Goal: Complete application form

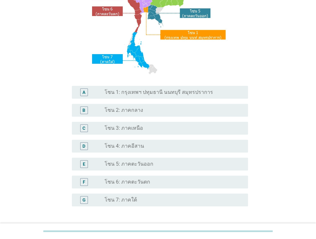
scroll to position [96, 0]
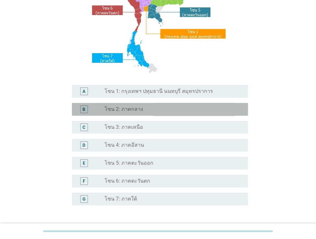
click at [134, 114] on div "B radio_button_unchecked โซน 2: ภาคกลาง" at bounding box center [160, 109] width 176 height 13
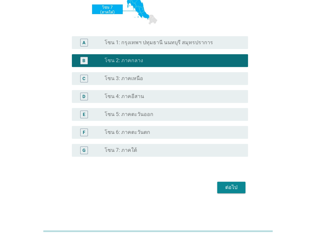
scroll to position [145, 0]
click at [222, 186] on div "ต่อไป" at bounding box center [231, 188] width 18 height 8
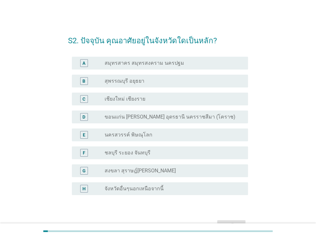
click at [147, 81] on div "radio_button_unchecked สุพรรณบุรี อยุธยา" at bounding box center [171, 81] width 133 height 6
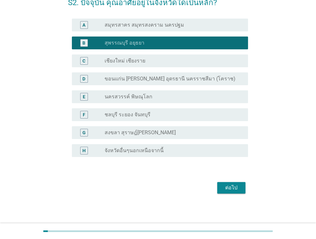
scroll to position [38, 0]
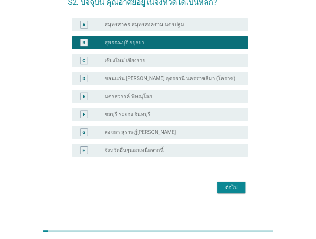
click at [240, 188] on div "ต่อไป" at bounding box center [231, 188] width 18 height 8
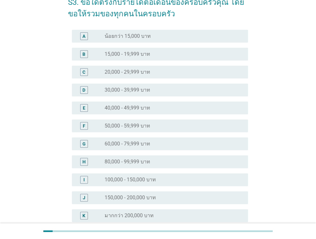
scroll to position [0, 0]
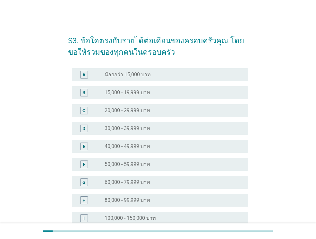
click at [141, 109] on label "20,000 - 29,999 บาท" at bounding box center [128, 110] width 46 height 6
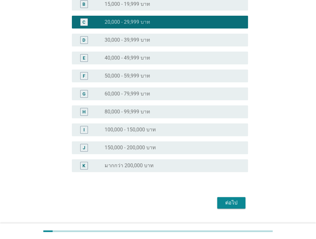
scroll to position [104, 0]
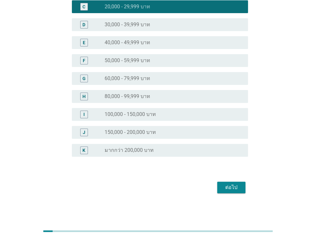
click at [232, 185] on div "ต่อไป" at bounding box center [231, 188] width 18 height 8
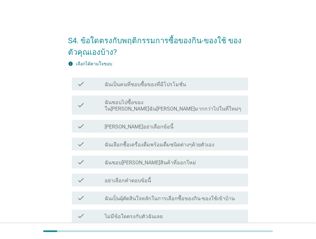
click at [185, 75] on div "check check_box_outline_blank ฉันเป็นคนที่ชอบซื้อของที่มีโปรโมชั่น" at bounding box center [158, 84] width 180 height 18
click at [185, 88] on div "check_box_outline_blank ฉันเป็นคนที่ชอบซื้อของที่มีโปรโมชั่น" at bounding box center [174, 84] width 138 height 8
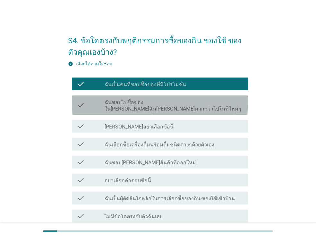
click at [187, 99] on div "check_box_outline_blank ฉันชอบไปซื้อของใน[PERSON_NAME]ฉัน[PERSON_NAME]มากกว่าไป…" at bounding box center [174, 105] width 138 height 14
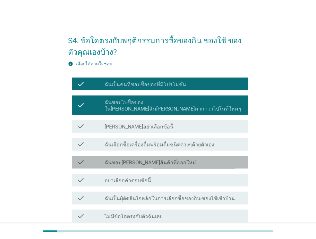
click at [172, 158] on div "check_box_outline_blank ฉันชอบ[PERSON_NAME]สินค้าที่ออกใหม่" at bounding box center [174, 162] width 138 height 8
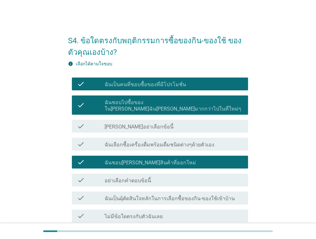
scroll to position [32, 0]
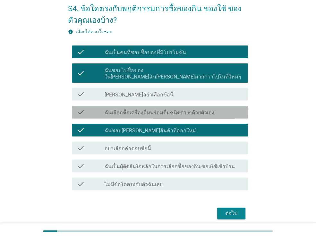
click at [169, 110] on label "ฉันเลือกซื้อเครื่องดื่มพร้อมดื่มชนิดต่างๆด้วยตัวเอง" at bounding box center [160, 113] width 110 height 6
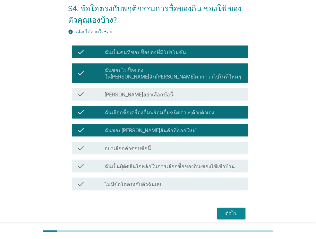
click at [165, 164] on label "ฉันเป็นผุ้ตัดสินใจหลักในการเลือกซื้อของกิน-ของใช้เข้าบ้าน" at bounding box center [170, 167] width 130 height 6
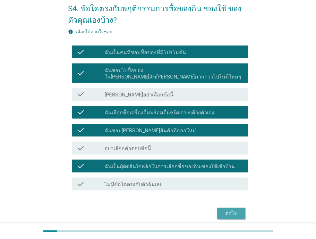
click at [233, 210] on div "ต่อไป" at bounding box center [231, 214] width 18 height 8
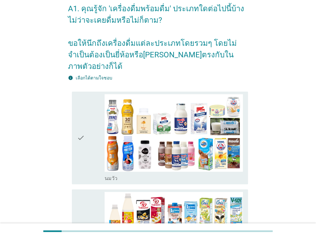
scroll to position [0, 0]
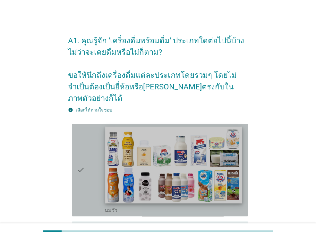
click at [186, 156] on img at bounding box center [173, 165] width 137 height 77
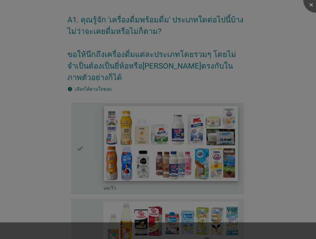
scroll to position [96, 0]
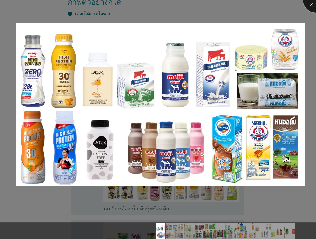
click at [308, 3] on div at bounding box center [316, 0] width 26 height 26
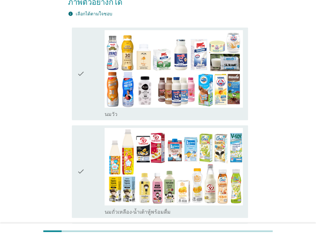
click at [78, 83] on icon "check" at bounding box center [81, 74] width 8 height 88
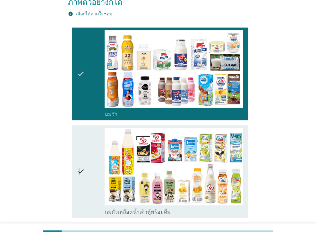
drag, startPoint x: 78, startPoint y: 83, endPoint x: 80, endPoint y: 151, distance: 67.4
click at [80, 151] on icon "check" at bounding box center [81, 172] width 8 height 88
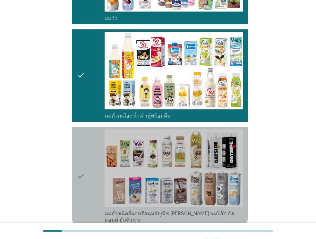
click at [82, 148] on icon "check" at bounding box center [81, 177] width 8 height 94
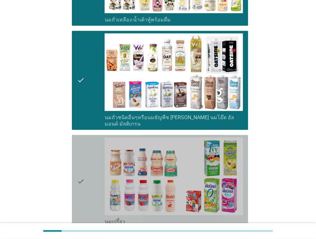
click at [82, 148] on icon "check" at bounding box center [81, 182] width 8 height 88
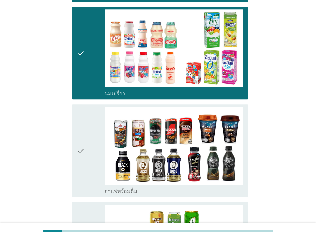
click at [82, 148] on icon "check" at bounding box center [81, 151] width 8 height 88
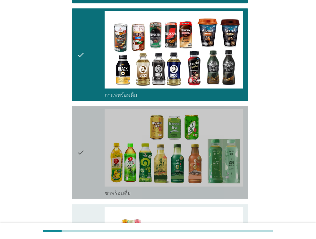
click at [82, 148] on icon "check" at bounding box center [81, 153] width 8 height 88
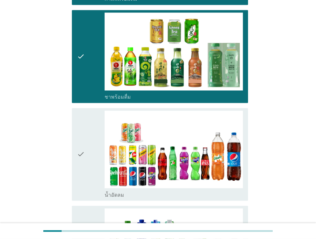
click at [87, 144] on div "check" at bounding box center [91, 155] width 28 height 88
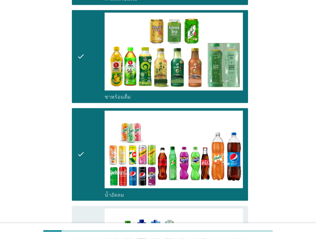
scroll to position [673, 0]
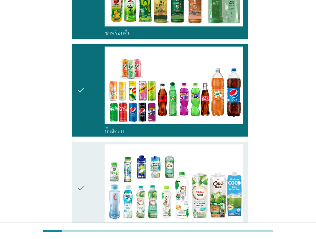
click at [87, 156] on div "check" at bounding box center [91, 188] width 28 height 88
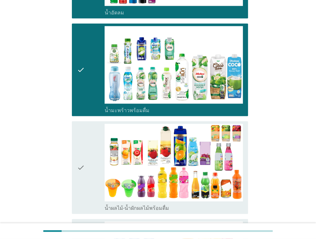
scroll to position [834, 0]
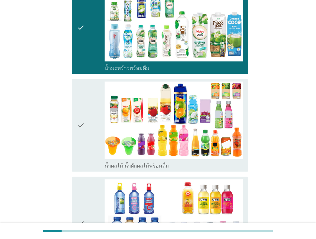
click at [86, 123] on div "check" at bounding box center [91, 126] width 28 height 88
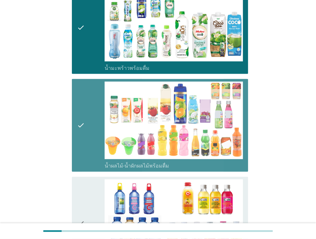
click at [89, 182] on div "check" at bounding box center [91, 224] width 28 height 88
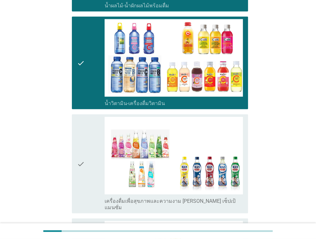
click at [88, 147] on div "check" at bounding box center [91, 164] width 28 height 94
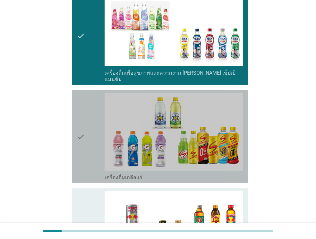
click at [88, 147] on div "check" at bounding box center [91, 137] width 28 height 88
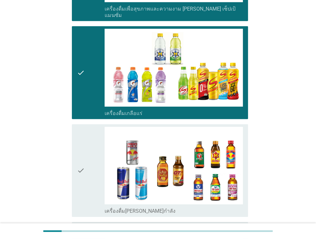
click at [88, 147] on div "check" at bounding box center [91, 171] width 28 height 88
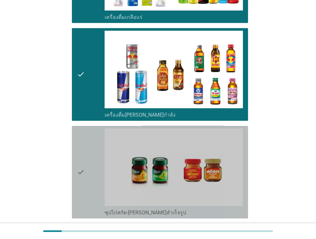
click at [87, 150] on div "check" at bounding box center [91, 173] width 28 height 88
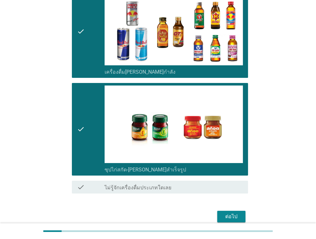
scroll to position [1328, 0]
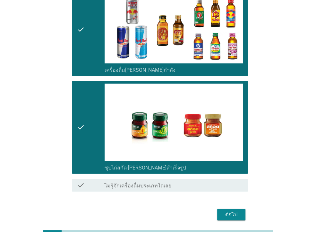
click at [224, 211] on div "ต่อไป" at bounding box center [231, 215] width 18 height 8
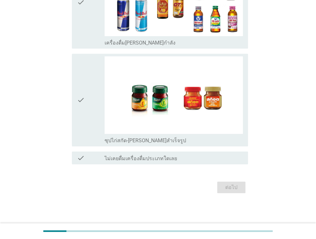
scroll to position [0, 0]
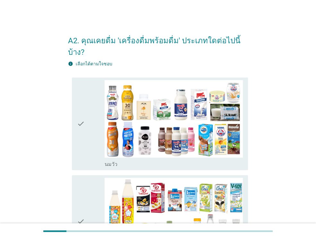
click at [92, 125] on div "check" at bounding box center [91, 124] width 28 height 88
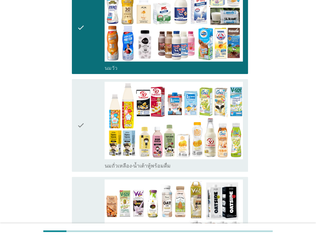
click at [92, 125] on div "check" at bounding box center [91, 126] width 28 height 88
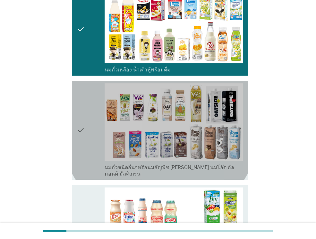
click at [92, 125] on div "check" at bounding box center [91, 130] width 28 height 94
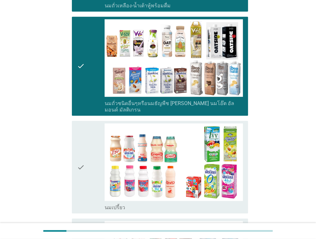
click at [92, 125] on div "check" at bounding box center [91, 167] width 28 height 88
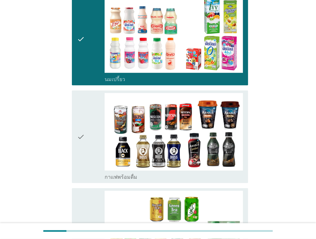
click at [92, 125] on div "check" at bounding box center [91, 137] width 28 height 88
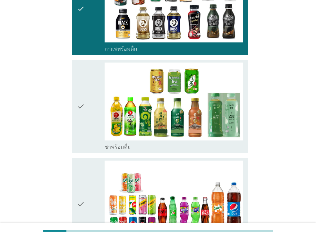
click at [91, 125] on div "check" at bounding box center [91, 107] width 28 height 88
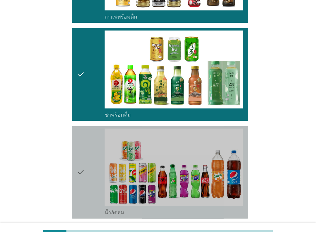
click at [91, 129] on div "check" at bounding box center [91, 173] width 28 height 88
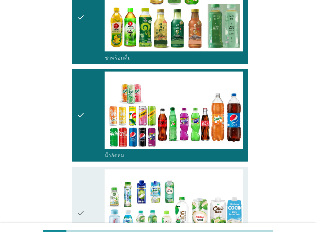
scroll to position [705, 0]
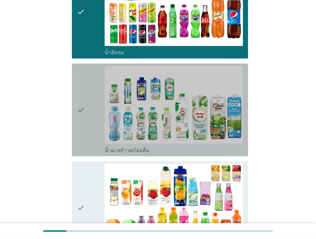
click at [90, 125] on div "check" at bounding box center [91, 110] width 28 height 88
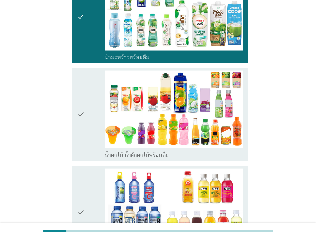
scroll to position [802, 0]
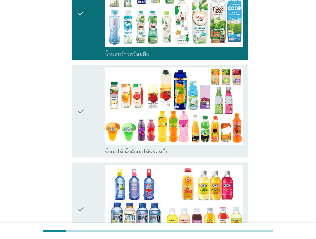
click at [85, 138] on div "check check_box_outline_blank น้ำผลไม้-น้ำผักผลไม้พร้อมดื่ม" at bounding box center [160, 111] width 176 height 93
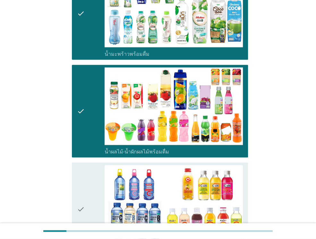
click at [85, 168] on icon "check" at bounding box center [81, 209] width 8 height 88
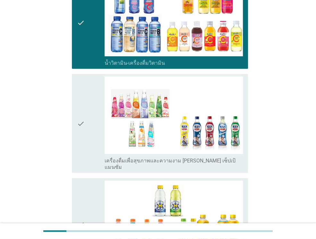
scroll to position [994, 0]
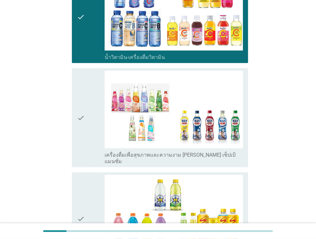
click at [86, 129] on div "check" at bounding box center [91, 118] width 28 height 94
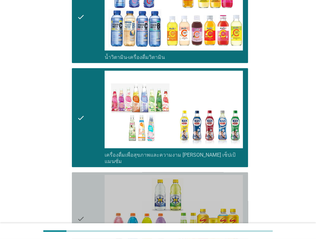
click at [86, 175] on div "check" at bounding box center [91, 219] width 28 height 88
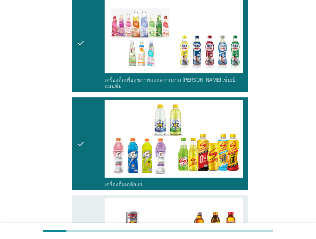
scroll to position [1187, 0]
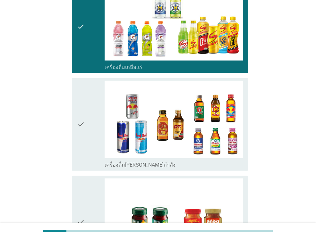
drag, startPoint x: 92, startPoint y: 130, endPoint x: 87, endPoint y: 163, distance: 32.9
click at [92, 130] on div "check" at bounding box center [91, 125] width 28 height 88
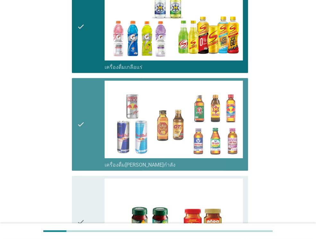
click at [86, 179] on div "check" at bounding box center [91, 223] width 28 height 88
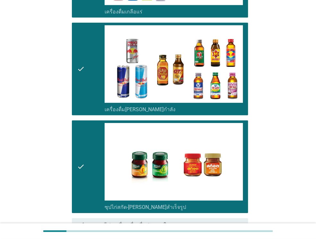
scroll to position [1281, 0]
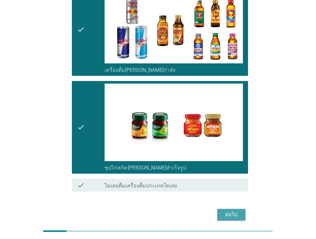
click at [231, 211] on div "ต่อไป" at bounding box center [231, 215] width 18 height 8
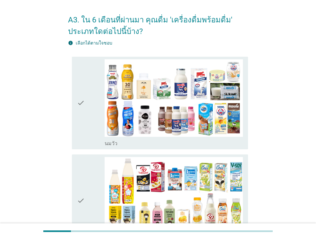
scroll to position [32, 0]
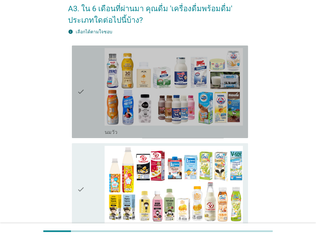
click at [91, 116] on div "check" at bounding box center [91, 92] width 28 height 88
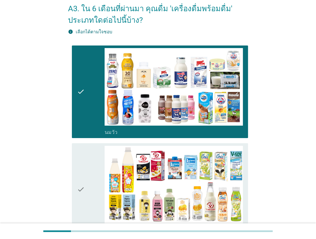
click at [91, 168] on div "check" at bounding box center [91, 190] width 28 height 88
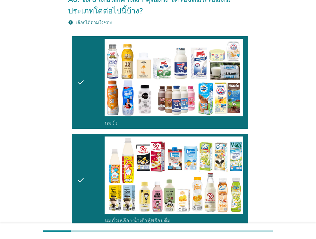
scroll to position [192, 0]
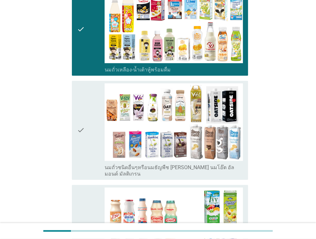
click at [86, 144] on div "check" at bounding box center [91, 130] width 28 height 94
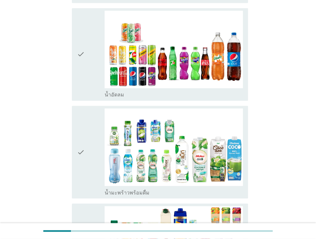
scroll to position [673, 0]
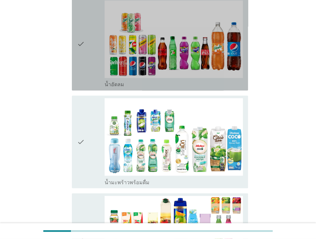
click at [94, 46] on div "check" at bounding box center [91, 44] width 28 height 88
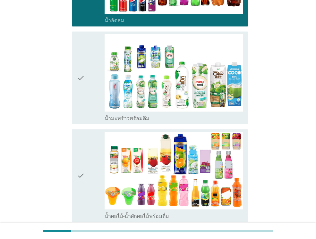
click at [88, 90] on div "check" at bounding box center [91, 78] width 28 height 88
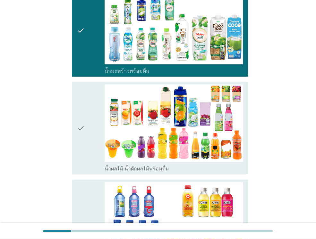
scroll to position [866, 0]
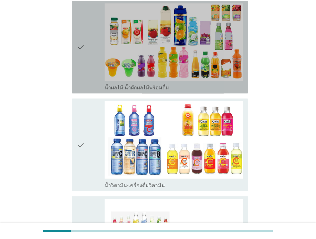
drag, startPoint x: 90, startPoint y: 47, endPoint x: 86, endPoint y: 65, distance: 18.3
click at [90, 47] on div "check" at bounding box center [91, 48] width 28 height 88
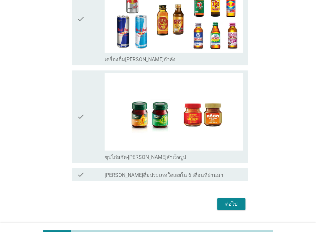
scroll to position [1293, 0]
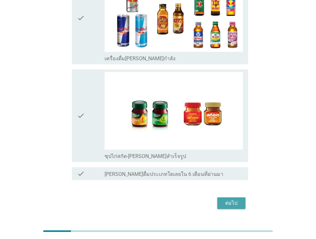
click at [225, 199] on div "ต่อไป" at bounding box center [231, 203] width 18 height 8
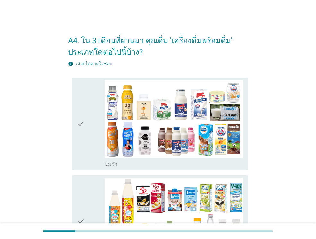
click at [91, 145] on div "check" at bounding box center [91, 124] width 28 height 88
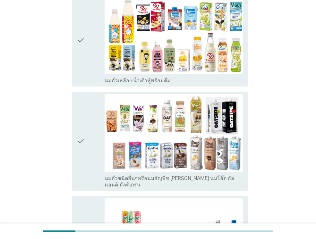
scroll to position [192, 0]
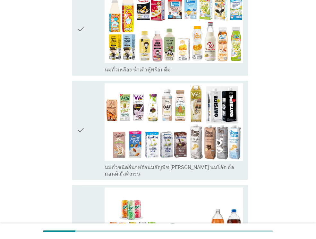
click at [96, 133] on div "check" at bounding box center [91, 130] width 28 height 94
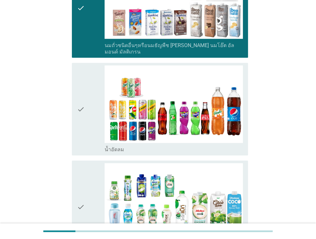
scroll to position [321, 0]
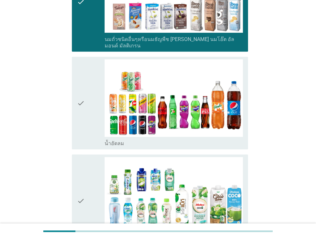
click at [95, 113] on div "check" at bounding box center [91, 103] width 28 height 88
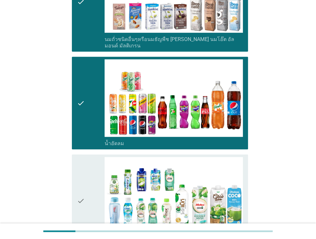
click at [94, 187] on div "check" at bounding box center [91, 201] width 28 height 88
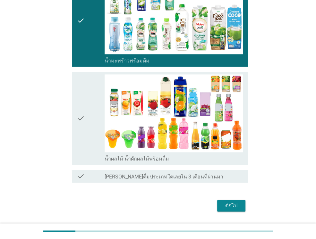
scroll to position [512, 0]
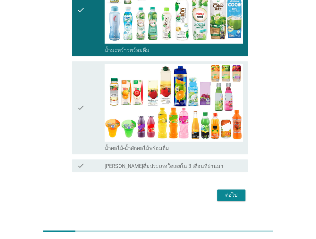
click at [82, 118] on icon "check" at bounding box center [81, 108] width 8 height 88
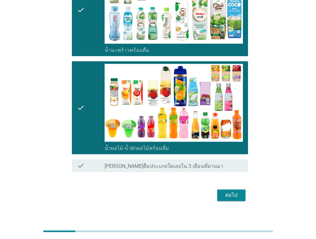
click at [233, 191] on div "ต่อไป" at bounding box center [231, 195] width 18 height 8
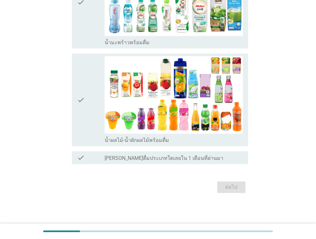
scroll to position [0, 0]
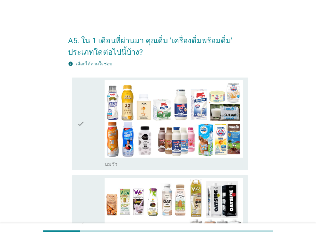
click at [101, 136] on div "check" at bounding box center [91, 124] width 28 height 88
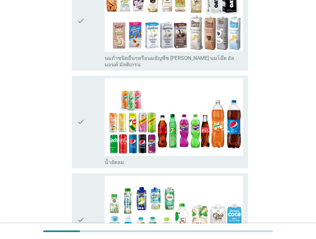
scroll to position [224, 0]
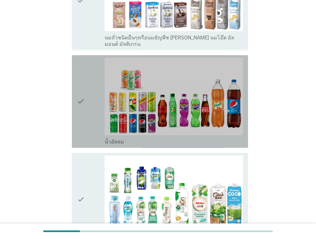
click at [98, 122] on div "check" at bounding box center [91, 102] width 28 height 88
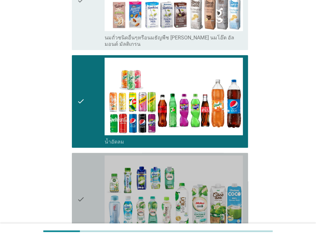
click at [82, 190] on icon "check" at bounding box center [81, 200] width 8 height 88
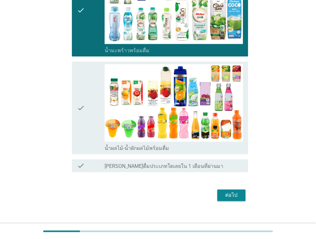
scroll to position [414, 0]
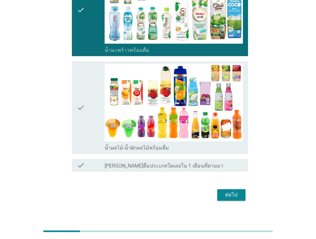
click at [77, 114] on icon "check" at bounding box center [81, 108] width 8 height 88
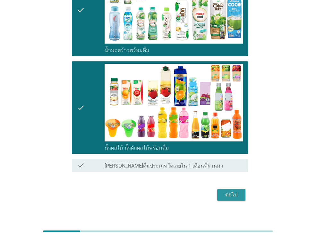
click at [230, 191] on div "ต่อไป" at bounding box center [231, 195] width 18 height 8
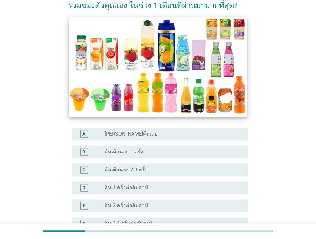
scroll to position [96, 0]
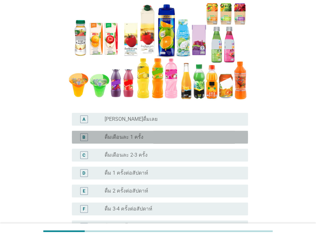
click at [144, 138] on div "radio_button_unchecked ดื่มเดือนละ 1 ครั้ง" at bounding box center [171, 137] width 133 height 6
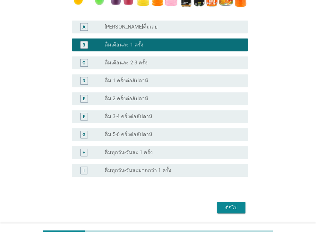
scroll to position [209, 0]
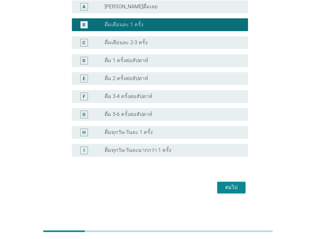
click at [159, 94] on div "radio_button_unchecked ดื่ม 3-4 ครั้งต่อสัปดาห์" at bounding box center [171, 96] width 133 height 6
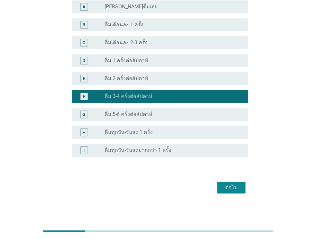
click at [224, 185] on div "ต่อไป" at bounding box center [231, 188] width 18 height 8
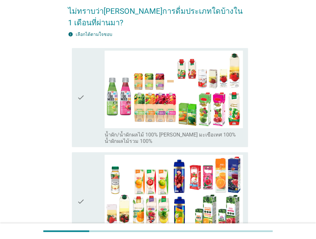
scroll to position [96, 0]
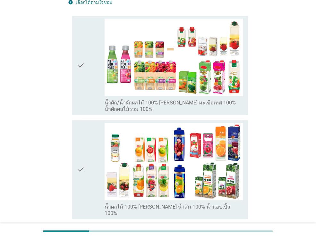
click at [91, 81] on div "check" at bounding box center [91, 66] width 28 height 94
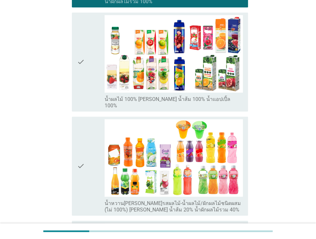
scroll to position [178, 0]
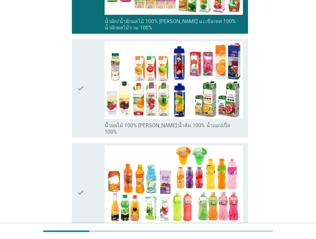
click at [90, 80] on div "check" at bounding box center [91, 88] width 28 height 94
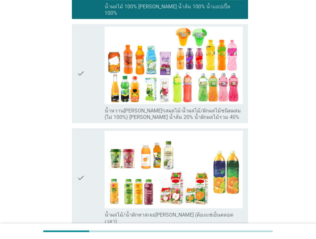
scroll to position [370, 0]
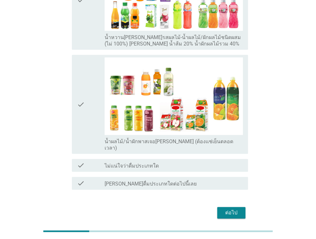
click at [229, 209] on div "ต่อไป" at bounding box center [231, 213] width 18 height 8
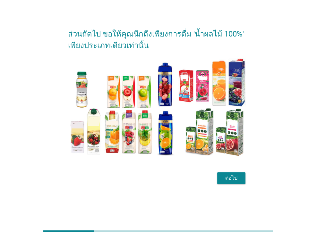
scroll to position [0, 0]
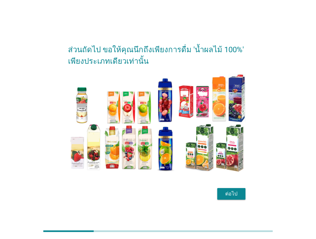
click at [236, 198] on button "ต่อไป" at bounding box center [231, 194] width 28 height 12
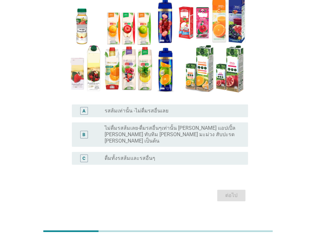
scroll to position [72, 0]
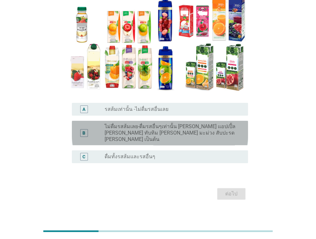
click at [171, 128] on label "ไม่ดื่มรสส้มเลย-ดื่มรสอื่นๆเท่านั้น [PERSON_NAME] แอปเปิ้ล [PERSON_NAME] ทับทิม…" at bounding box center [171, 132] width 133 height 19
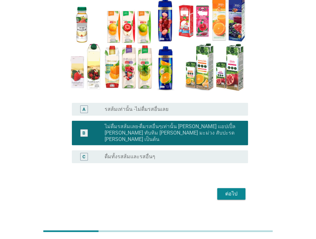
click at [168, 154] on div "radio_button_unchecked ดื่มทั้งรสส้มและรสอื่นๆ" at bounding box center [171, 157] width 133 height 6
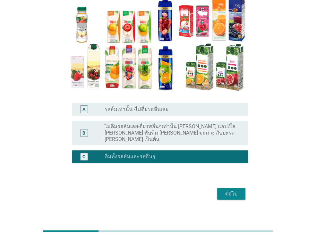
click at [240, 191] on button "ต่อไป" at bounding box center [231, 194] width 28 height 12
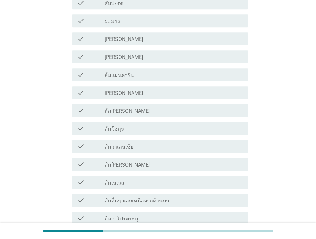
scroll to position [417, 0]
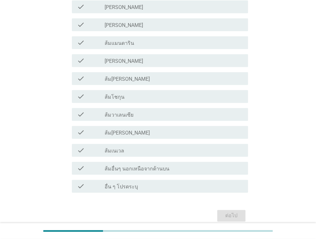
click at [163, 64] on div "check_box_outline_blank [PERSON_NAME]" at bounding box center [174, 61] width 138 height 8
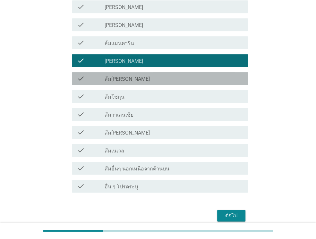
click at [163, 81] on div "check_box_outline_blank ส้ม[PERSON_NAME]" at bounding box center [174, 79] width 138 height 8
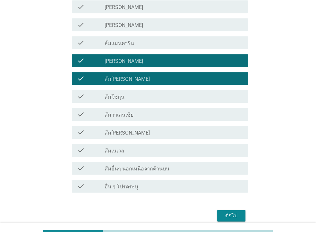
click at [175, 44] on div "check_box_outline_blank ส้มแมนดาริน" at bounding box center [174, 43] width 138 height 8
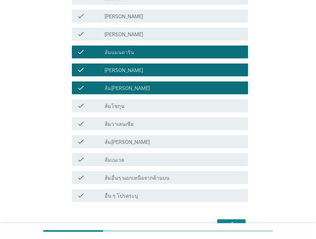
scroll to position [445, 0]
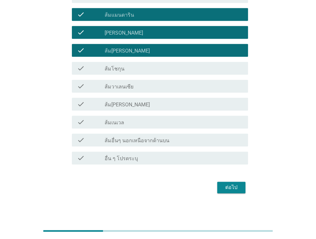
click at [223, 186] on div "ต่อไป" at bounding box center [231, 188] width 18 height 8
